Goal: Information Seeking & Learning: Stay updated

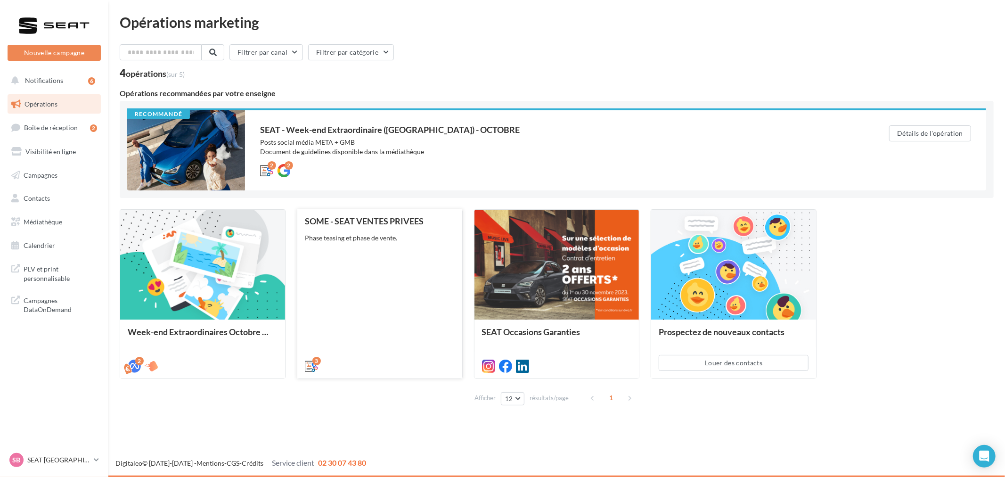
click at [360, 309] on div "SOME - SEAT VENTES PRIVEES Phase teasing et phase de vente." at bounding box center [380, 293] width 150 height 154
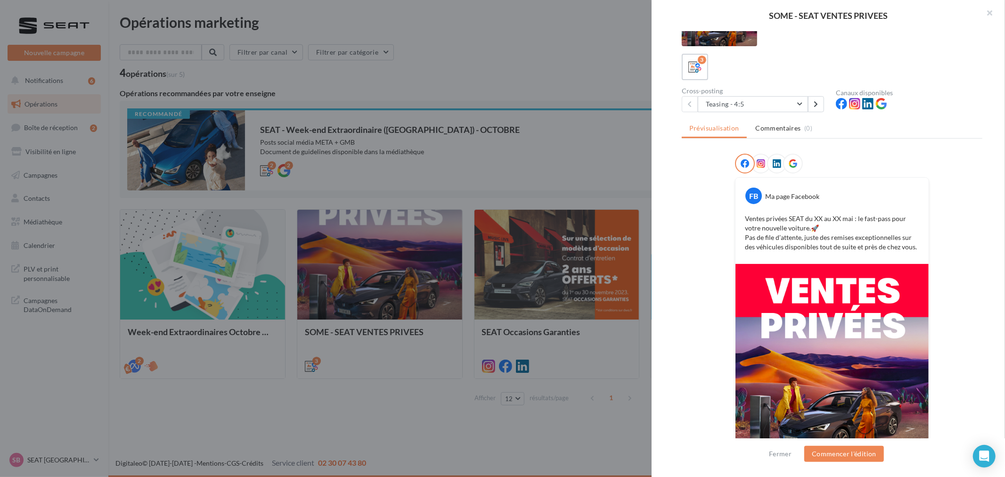
scroll to position [52, 0]
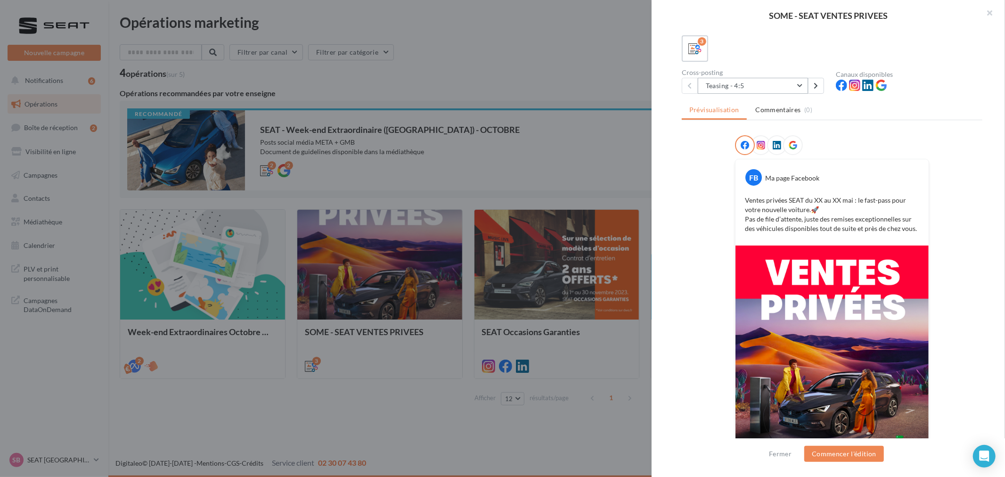
click at [759, 83] on button "Teasing - 4:5" at bounding box center [752, 86] width 110 height 16
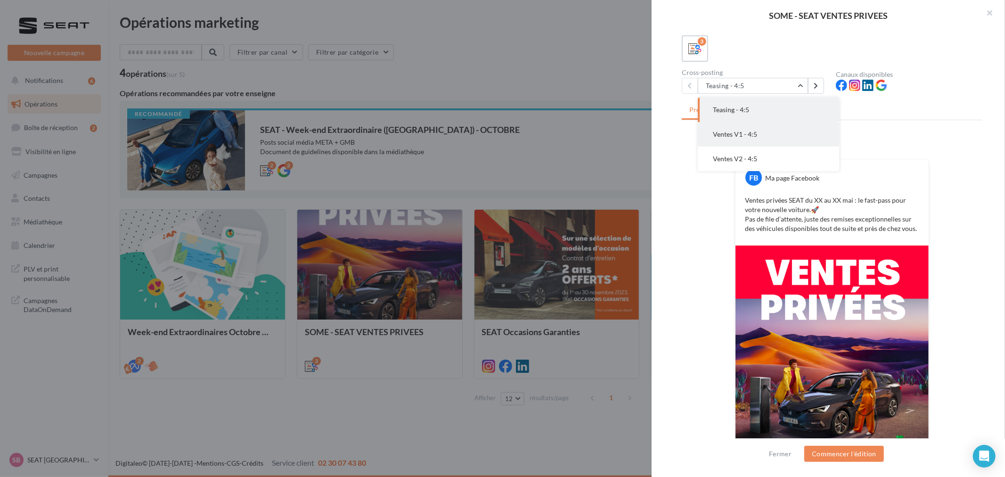
click at [754, 128] on button "Ventes V1 - 4:5" at bounding box center [767, 134] width 141 height 24
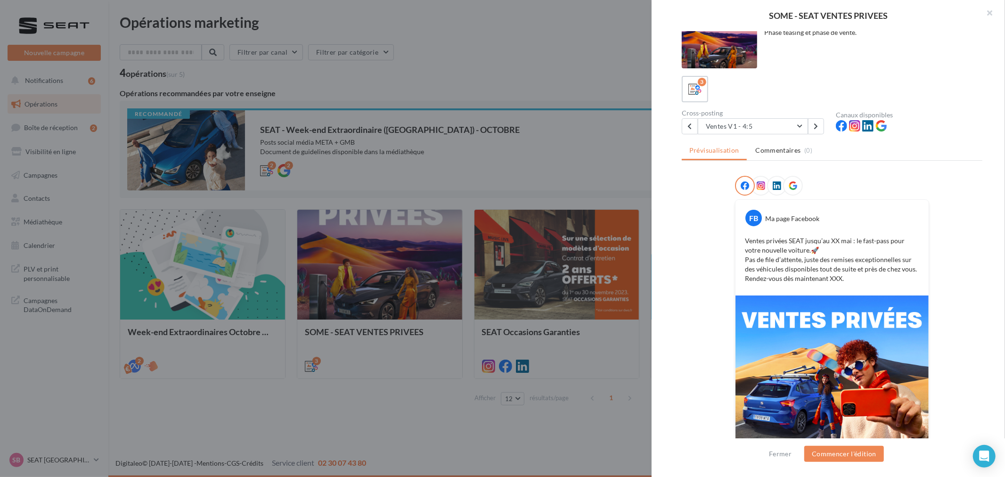
scroll to position [0, 0]
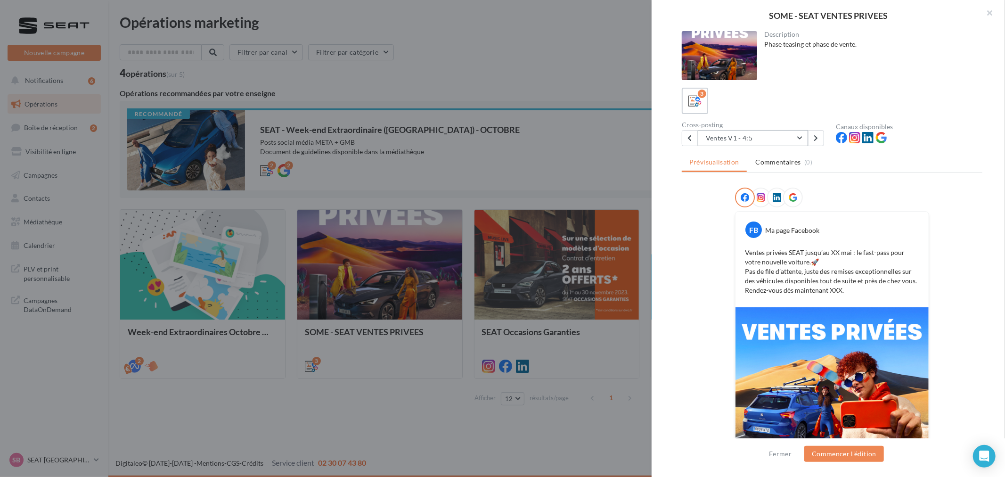
click at [795, 141] on button "Ventes V1 - 4:5" at bounding box center [752, 138] width 110 height 16
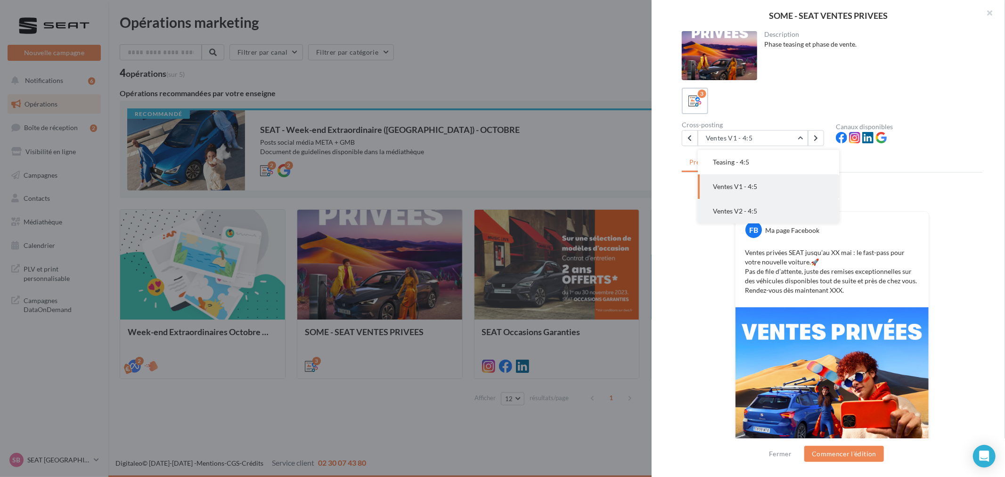
click at [759, 205] on button "Ventes V2 - 4:5" at bounding box center [767, 211] width 141 height 24
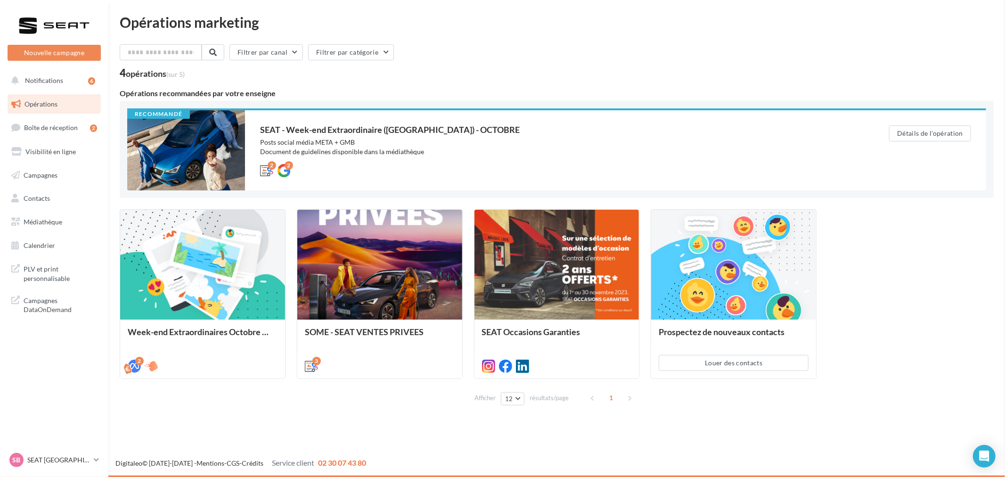
click at [120, 416] on div "SOME - SEAT VENTES PRIVEES Description Phase teasing et phase de vente. 3 Cross…" at bounding box center [557, 416] width 874 height 0
click at [25, 214] on link "Médiathèque" at bounding box center [54, 222] width 97 height 20
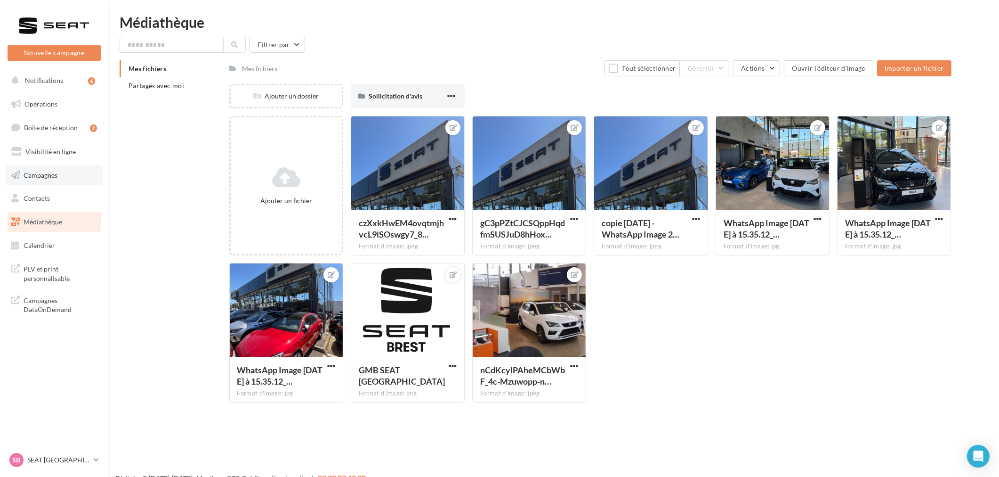
click at [52, 171] on span "Campagnes" at bounding box center [41, 174] width 34 height 8
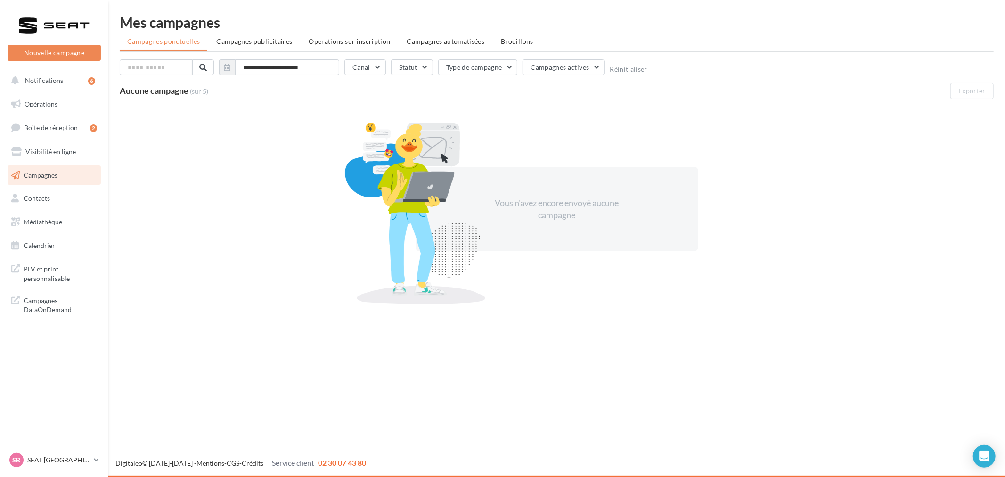
click at [52, 171] on span "Campagnes" at bounding box center [41, 174] width 34 height 8
click at [34, 77] on span "Notifications" at bounding box center [44, 80] width 38 height 8
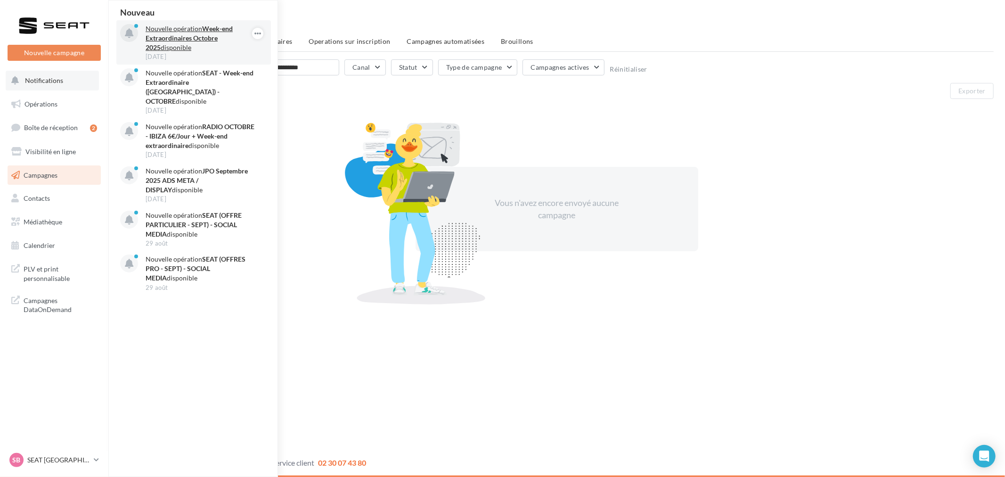
click at [172, 30] on p "Nouvelle opération Week-end Extraordinaires Octobre 2025 disponible" at bounding box center [200, 38] width 109 height 28
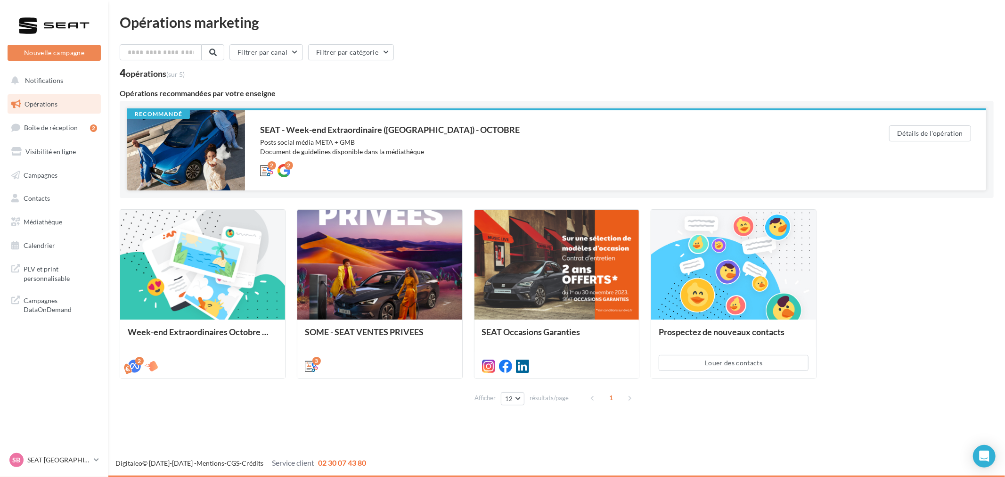
click at [352, 132] on div "SEAT - Week-end Extraordinaire ([GEOGRAPHIC_DATA]) - OCTOBRE" at bounding box center [555, 129] width 591 height 8
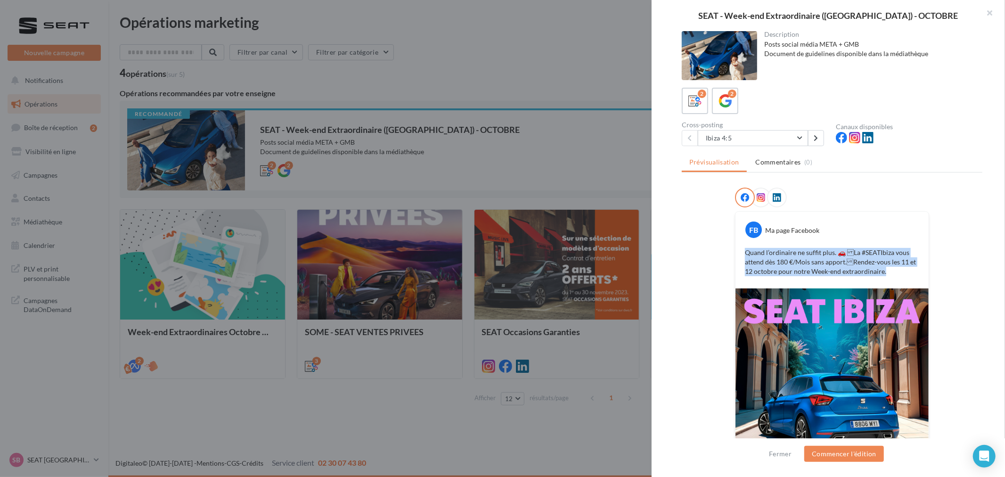
drag, startPoint x: 744, startPoint y: 252, endPoint x: 895, endPoint y: 268, distance: 152.0
click at [895, 268] on p "Quand l’ordinaire ne suffit plus. 🚗 La #SEATIbiza vous attend dès 180 €/Mois s…" at bounding box center [832, 262] width 174 height 28
copy p "Quand l’ordinaire ne suffit plus. 🚗 La #SEATIbiza vous attend dès 180 €/Mois s…"
click at [121, 416] on div "SEAT - Week-end Extraordinaire (JPO) - OCTOBRE Description Posts social média M…" at bounding box center [557, 416] width 874 height 0
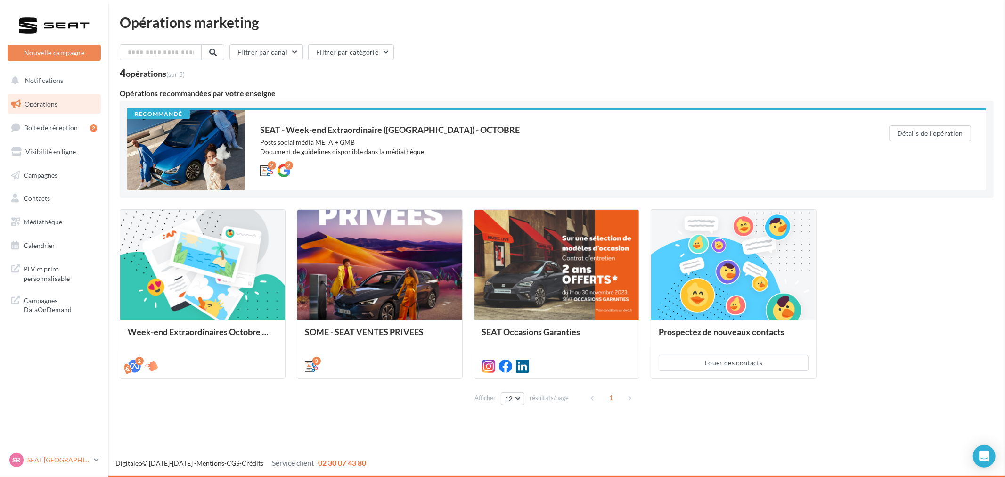
click at [34, 458] on p "SEAT [GEOGRAPHIC_DATA]" at bounding box center [58, 459] width 63 height 9
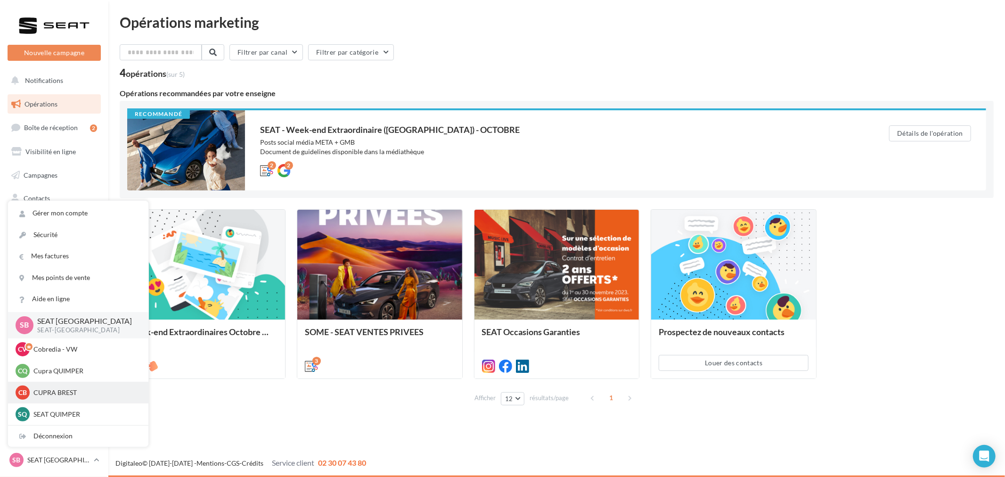
click at [57, 388] on p "CUPRA BREST" at bounding box center [85, 392] width 104 height 9
